Goal: Task Accomplishment & Management: Manage account settings

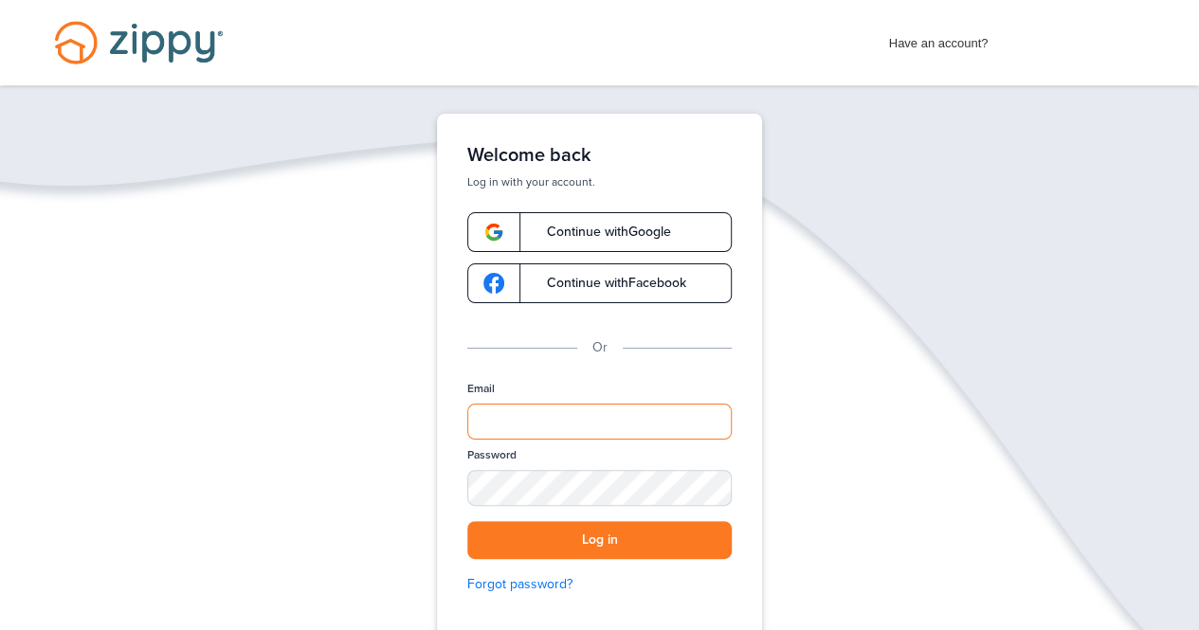
click at [510, 419] on input "Email" at bounding box center [599, 422] width 264 height 36
type input "**********"
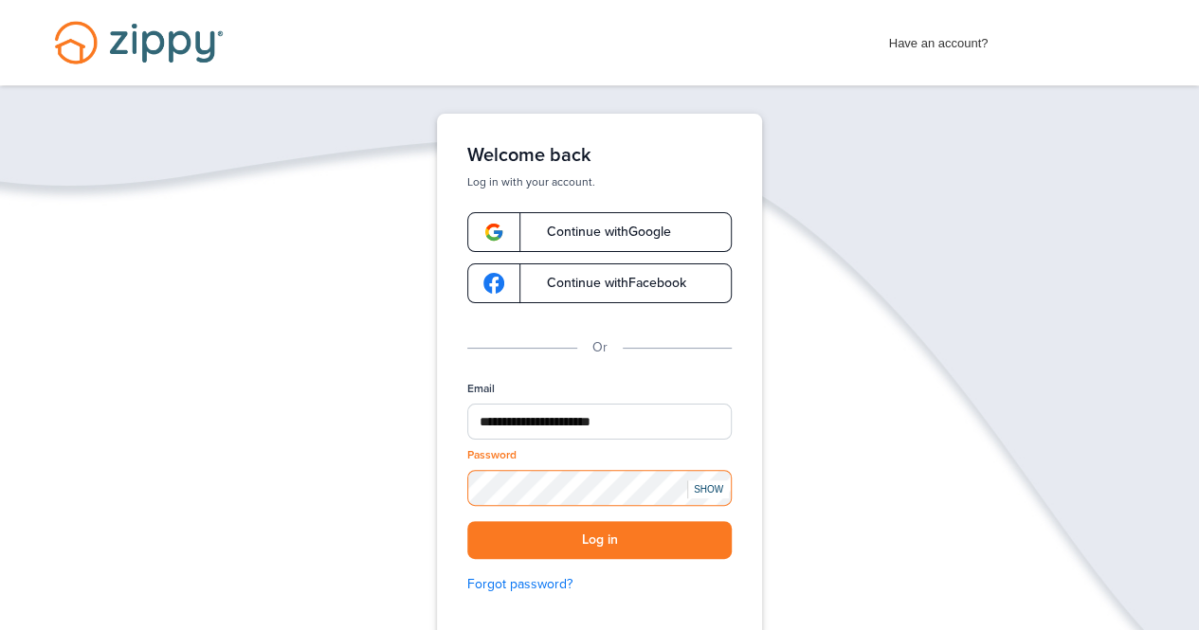
click at [467, 521] on button "Log in" at bounding box center [599, 540] width 264 height 39
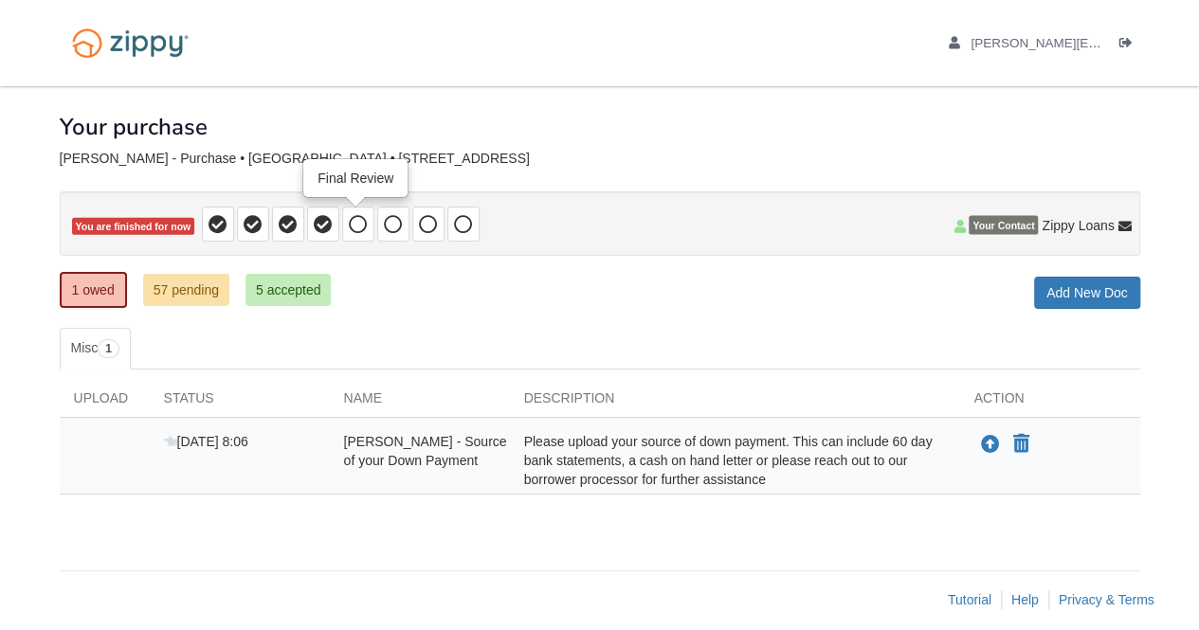
click at [355, 227] on icon at bounding box center [358, 224] width 19 height 19
